Goal: Task Accomplishment & Management: Use online tool/utility

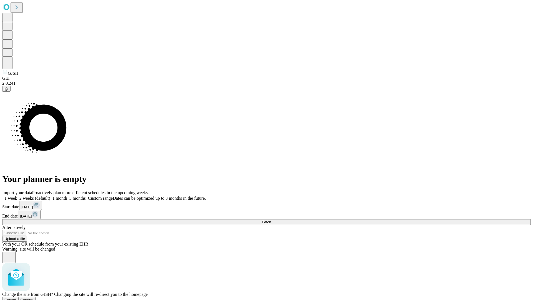
click at [34, 298] on span "Confirm" at bounding box center [27, 300] width 13 height 4
click at [17, 196] on label "1 week" at bounding box center [9, 198] width 15 height 5
click at [271, 220] on span "Fetch" at bounding box center [266, 222] width 9 height 4
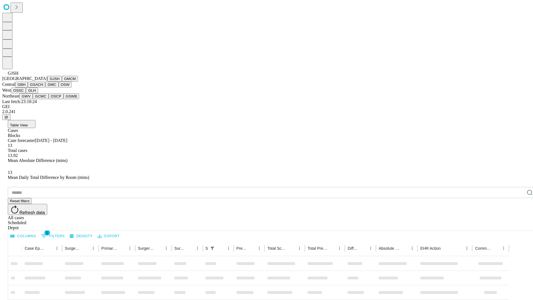
click at [62, 82] on button "GMCM" at bounding box center [70, 79] width 16 height 6
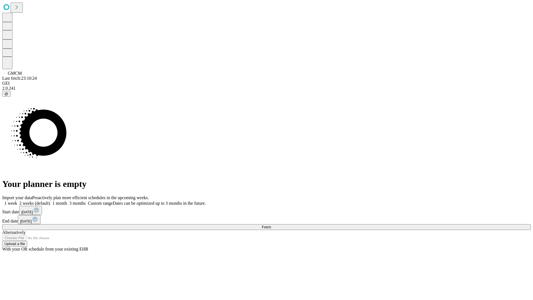
click at [271, 225] on span "Fetch" at bounding box center [266, 227] width 9 height 4
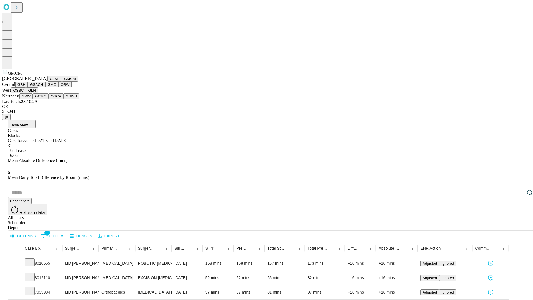
click at [28, 87] on button "GBH" at bounding box center [21, 85] width 12 height 6
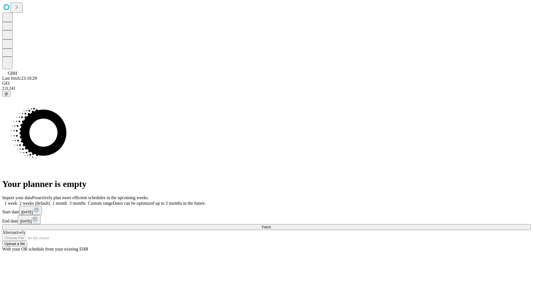
click at [17, 201] on label "1 week" at bounding box center [9, 203] width 15 height 5
click at [271, 225] on span "Fetch" at bounding box center [266, 227] width 9 height 4
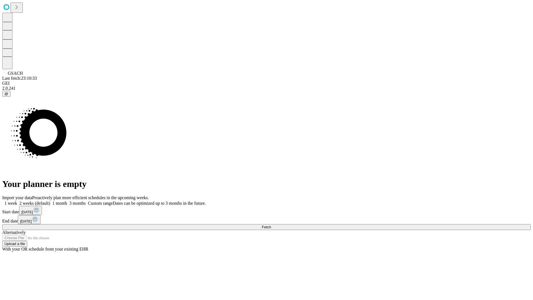
click at [17, 201] on label "1 week" at bounding box center [9, 203] width 15 height 5
click at [271, 225] on span "Fetch" at bounding box center [266, 227] width 9 height 4
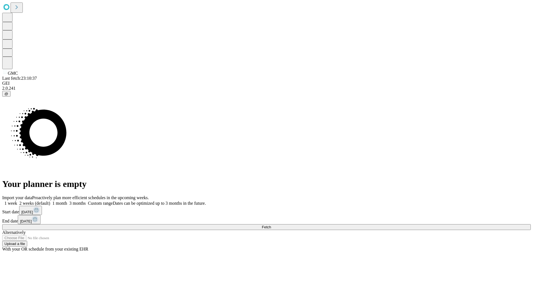
click at [271, 225] on span "Fetch" at bounding box center [266, 227] width 9 height 4
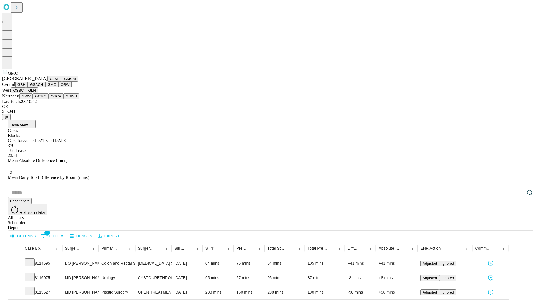
click at [59, 87] on button "OSW" at bounding box center [65, 85] width 13 height 6
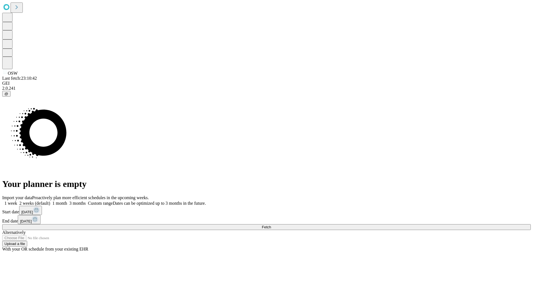
click at [271, 225] on span "Fetch" at bounding box center [266, 227] width 9 height 4
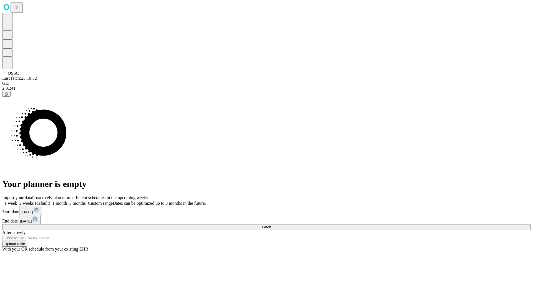
click at [17, 201] on label "1 week" at bounding box center [9, 203] width 15 height 5
click at [271, 225] on span "Fetch" at bounding box center [266, 227] width 9 height 4
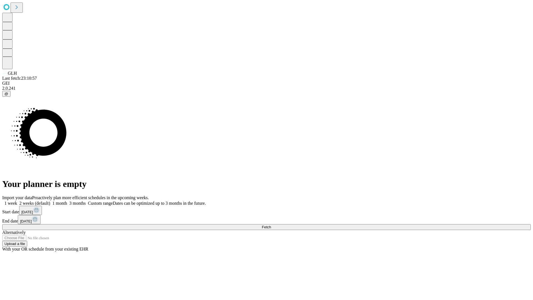
click at [17, 201] on label "1 week" at bounding box center [9, 203] width 15 height 5
click at [271, 225] on span "Fetch" at bounding box center [266, 227] width 9 height 4
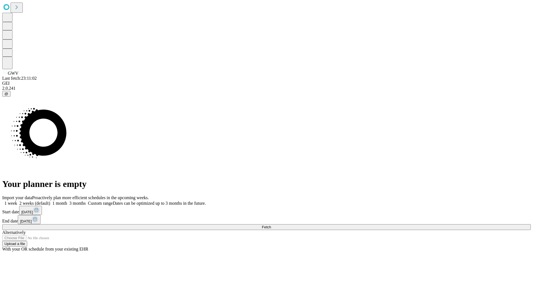
click at [17, 201] on label "1 week" at bounding box center [9, 203] width 15 height 5
click at [271, 225] on span "Fetch" at bounding box center [266, 227] width 9 height 4
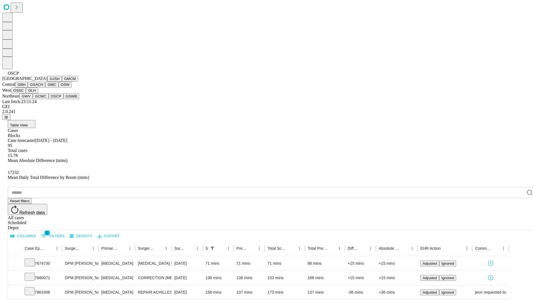
click at [64, 99] on button "GSWB" at bounding box center [72, 96] width 16 height 6
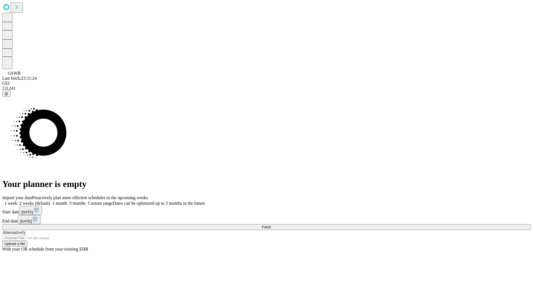
click at [17, 201] on label "1 week" at bounding box center [9, 203] width 15 height 5
click at [271, 225] on span "Fetch" at bounding box center [266, 227] width 9 height 4
